Goal: Check status: Check status

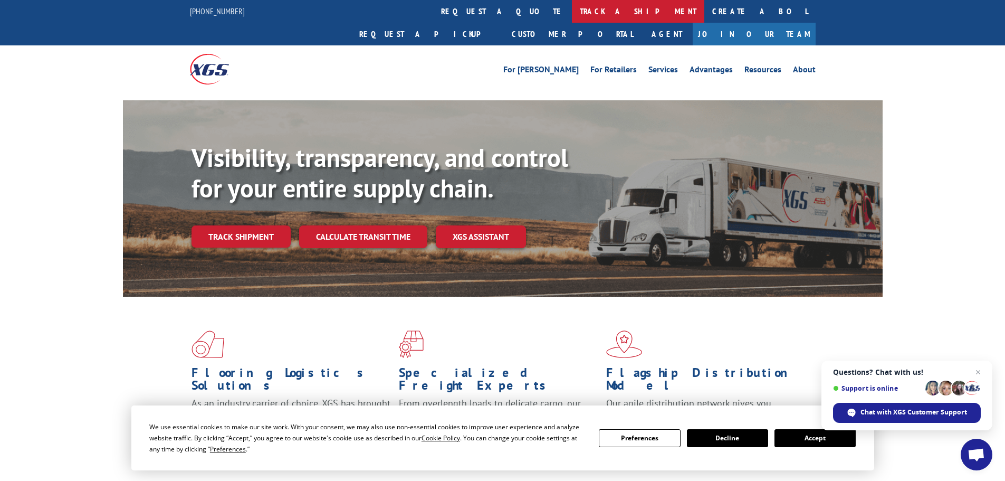
drag, startPoint x: 430, startPoint y: 1, endPoint x: 436, endPoint y: 1, distance: 6.4
click at [433, 1] on link "request a quote" at bounding box center [502, 11] width 139 height 23
click at [572, 5] on link "track a shipment" at bounding box center [638, 11] width 132 height 23
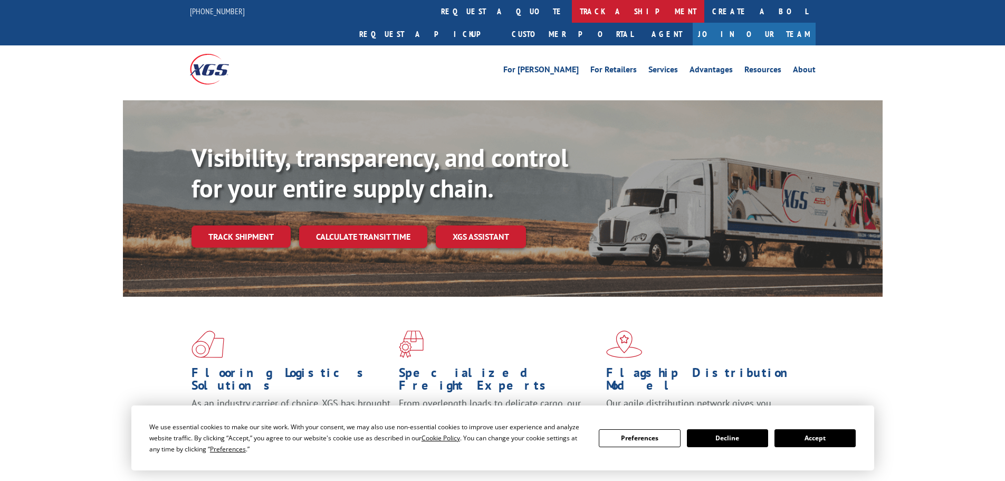
click at [572, 12] on link "track a shipment" at bounding box center [638, 11] width 132 height 23
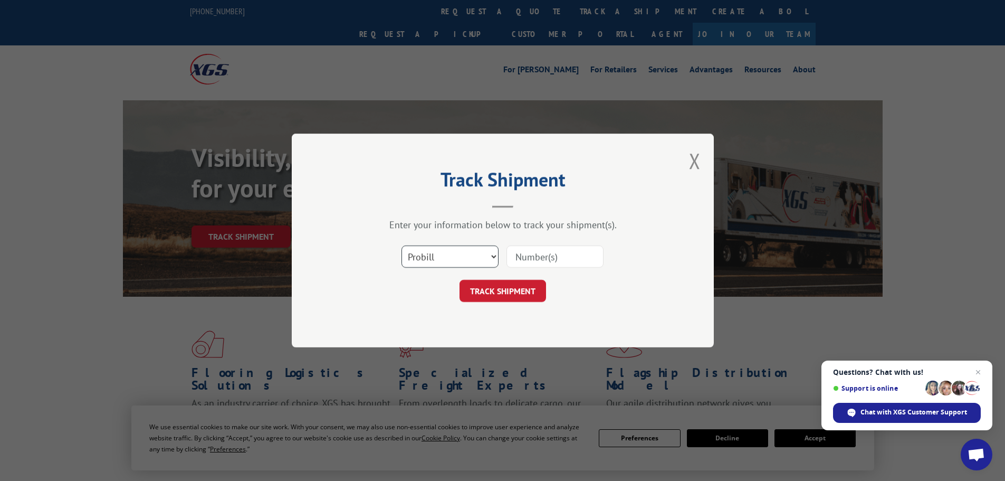
click at [478, 262] on select "Select category... Probill BOL PO" at bounding box center [450, 256] width 97 height 22
select select "bol"
click at [402, 245] on select "Select category... Probill BOL PO" at bounding box center [450, 256] width 97 height 22
click at [541, 254] on input at bounding box center [555, 256] width 97 height 22
paste input "5529277"
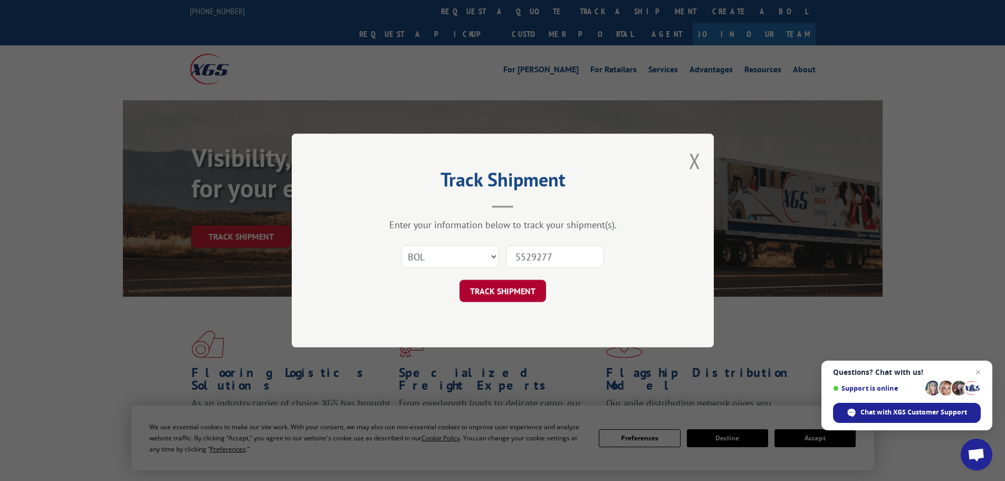
type input "5529277"
click at [502, 293] on button "TRACK SHIPMENT" at bounding box center [503, 291] width 87 height 22
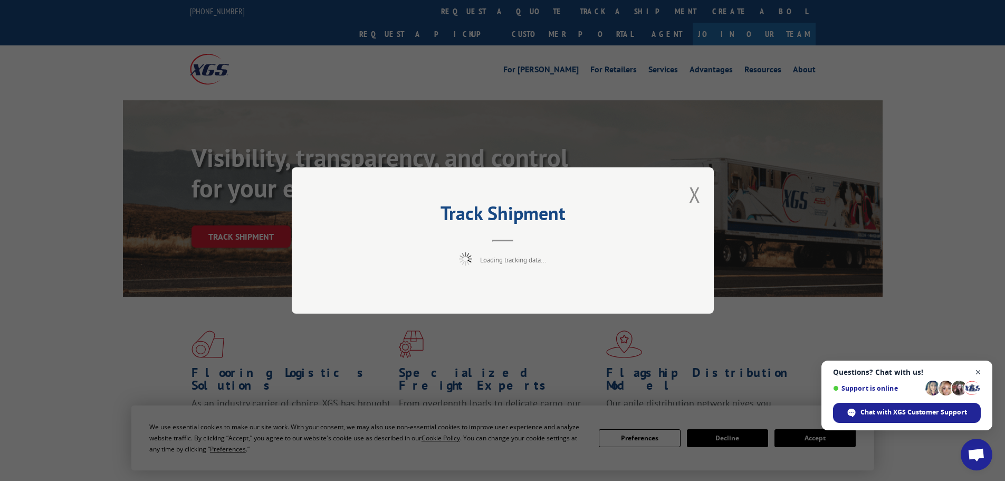
click at [981, 370] on span "Close chat" at bounding box center [978, 372] width 13 height 13
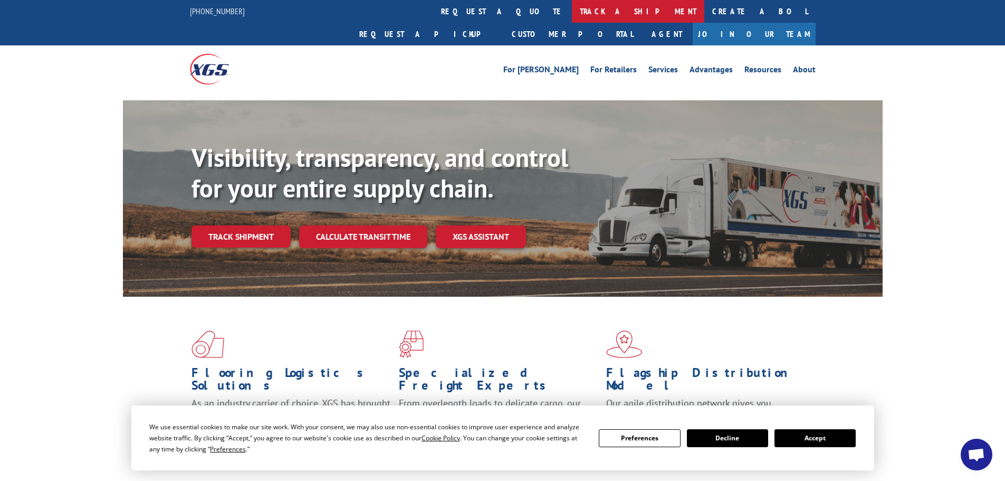
click at [572, 16] on link "track a shipment" at bounding box center [638, 11] width 132 height 23
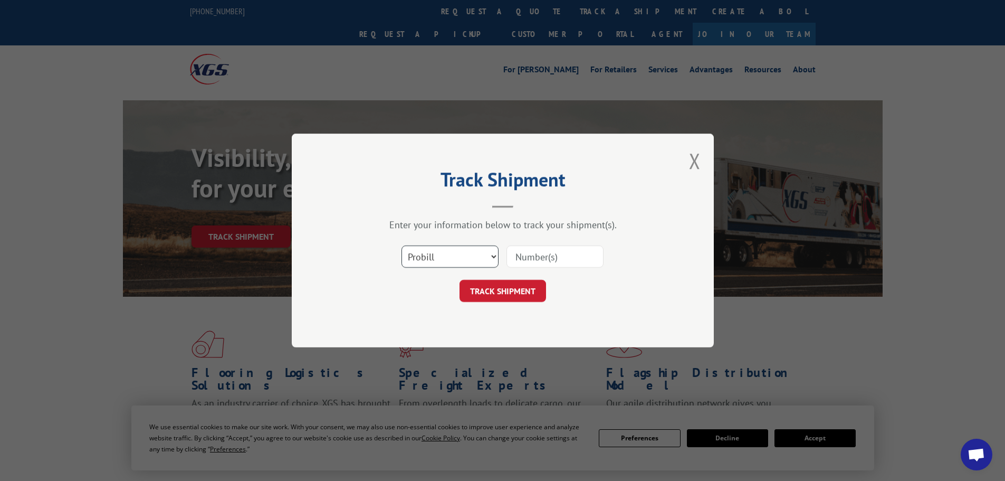
click at [437, 263] on select "Select category... Probill BOL PO" at bounding box center [450, 256] width 97 height 22
select select "bol"
click at [402, 245] on select "Select category... Probill BOL PO" at bounding box center [450, 256] width 97 height 22
click at [527, 264] on input at bounding box center [555, 256] width 97 height 22
paste input "5479129"
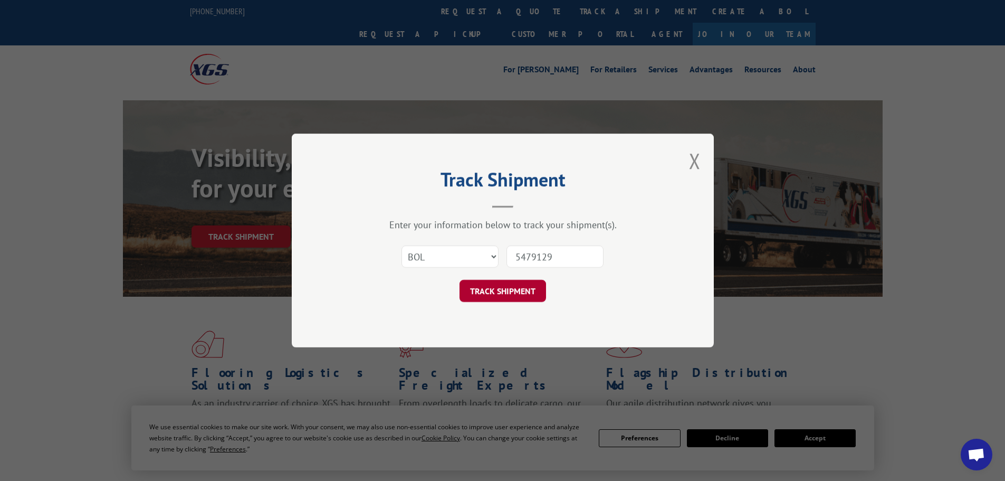
type input "5479129"
click at [513, 297] on button "TRACK SHIPMENT" at bounding box center [503, 291] width 87 height 22
